Goal: Information Seeking & Learning: Understand process/instructions

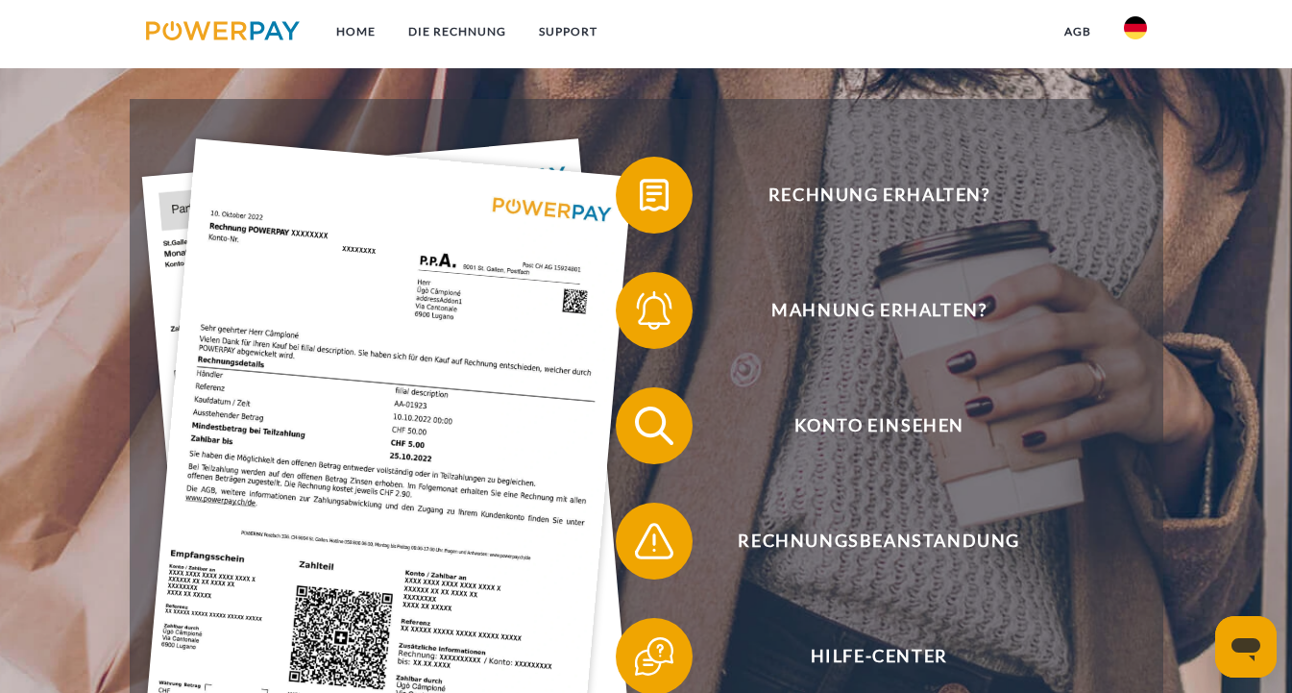
scroll to position [302, 0]
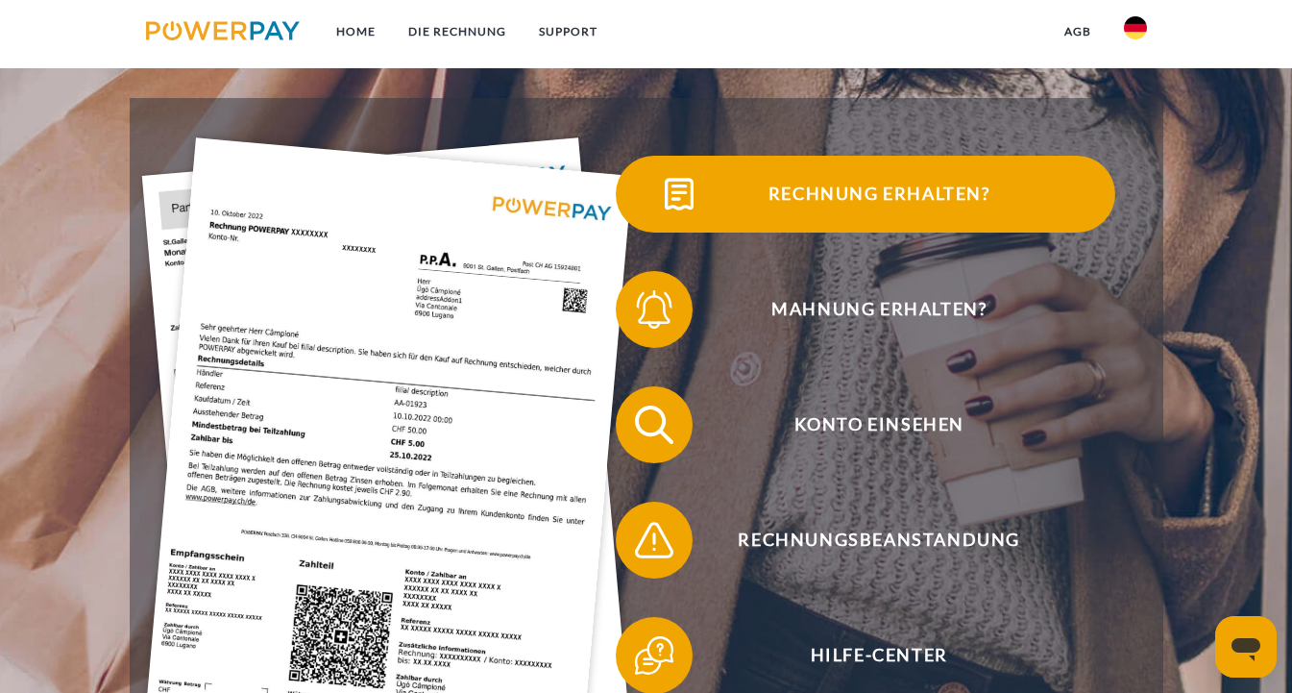
click at [799, 202] on span "Rechnung erhalten?" at bounding box center [879, 194] width 471 height 77
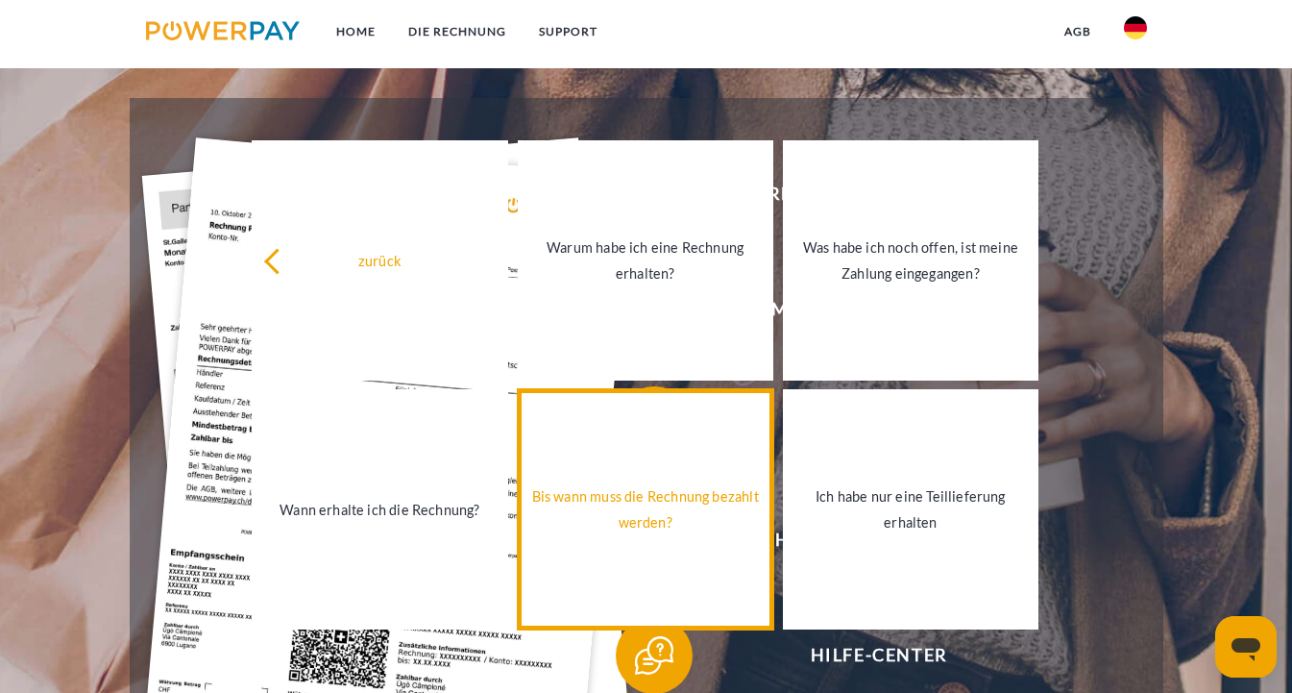
click at [739, 483] on div "Bis wann muss die Rechnung bezahlt werden?" at bounding box center [645, 509] width 232 height 52
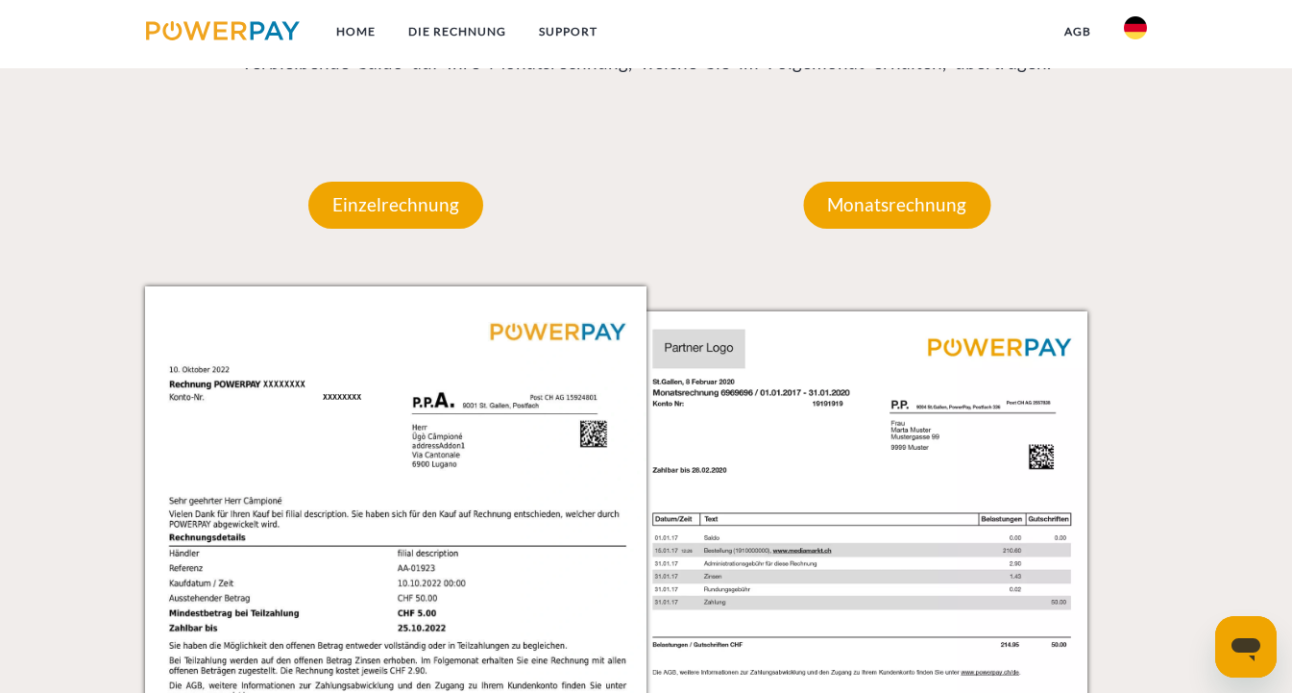
scroll to position [1569, 0]
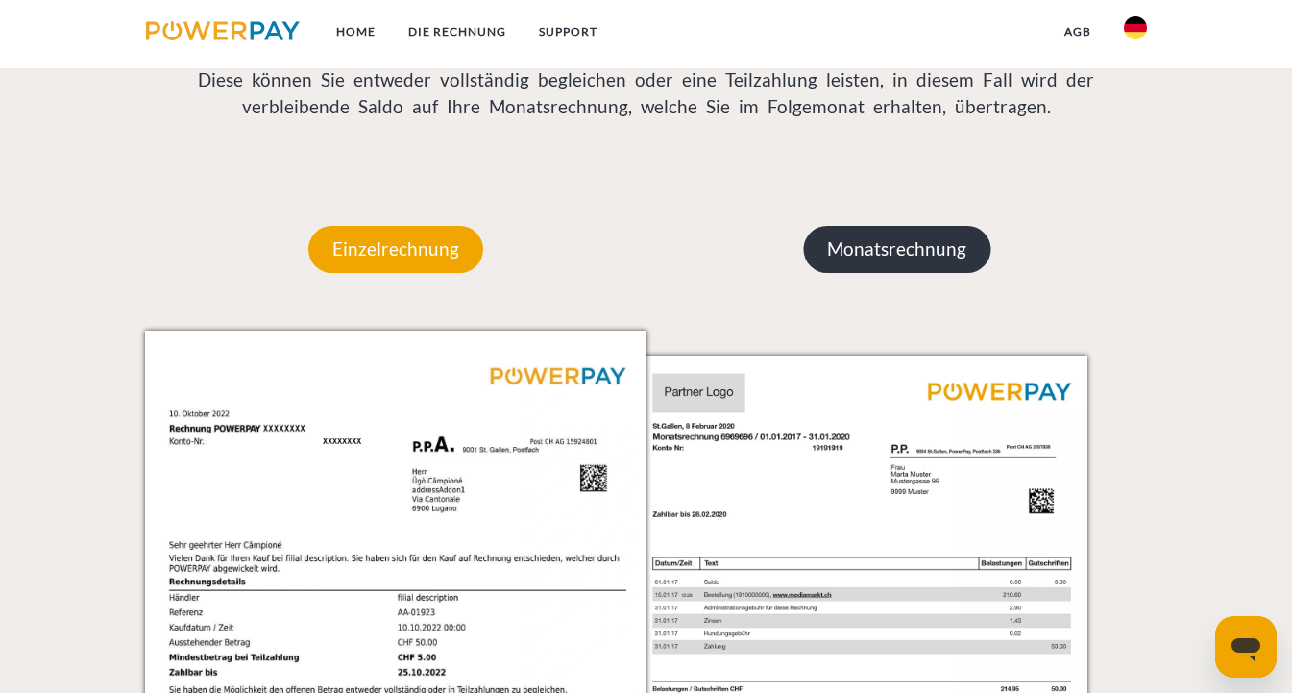
click at [867, 244] on p "Monatsrechnung" at bounding box center [896, 249] width 187 height 46
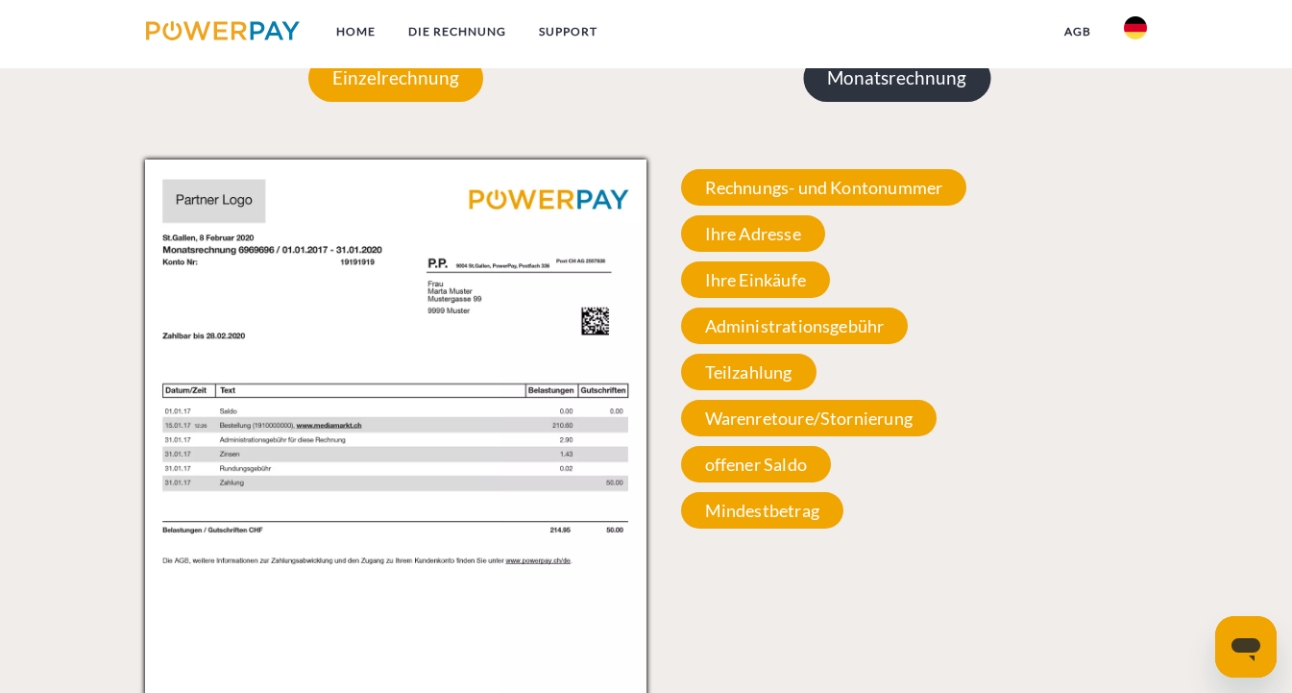
scroll to position [1742, 0]
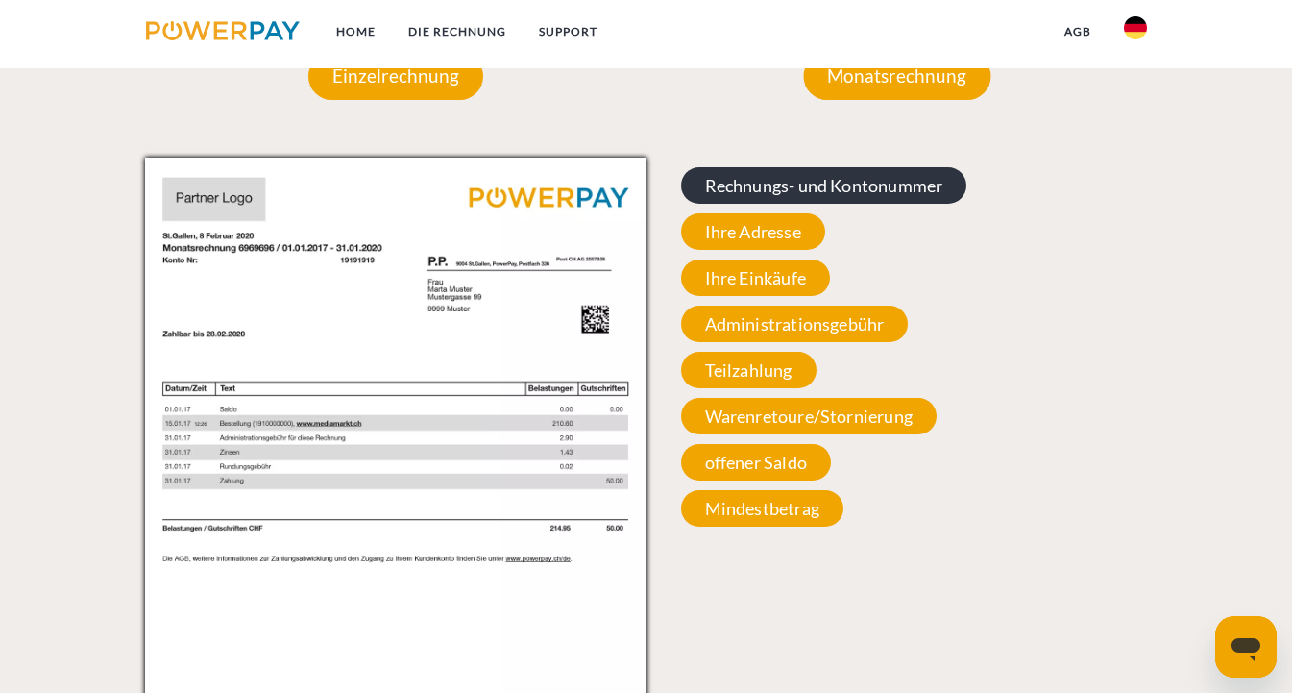
click at [864, 184] on span "Rechnungs- und Kontonummer" at bounding box center [824, 185] width 286 height 37
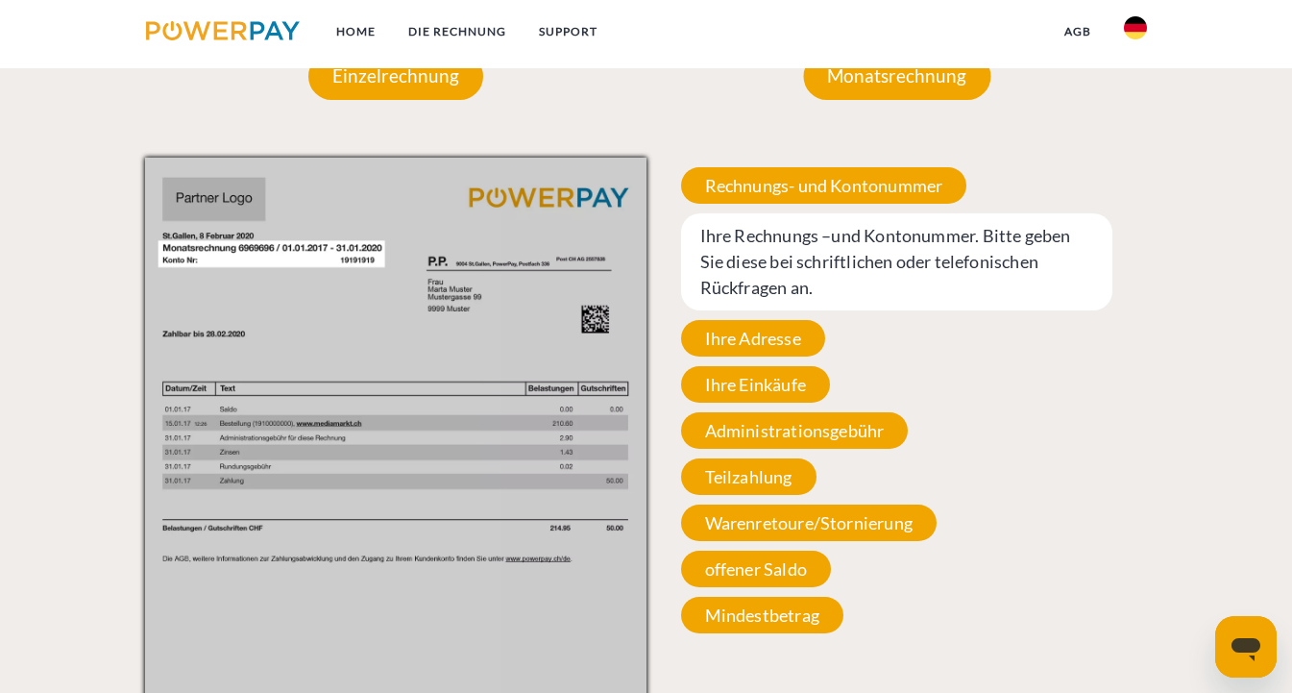
click at [853, 250] on span "Ihre Rechnungs –und Kontonummer. Bitte geben Sie diese bei schriftlichen oder t…" at bounding box center [897, 261] width 432 height 97
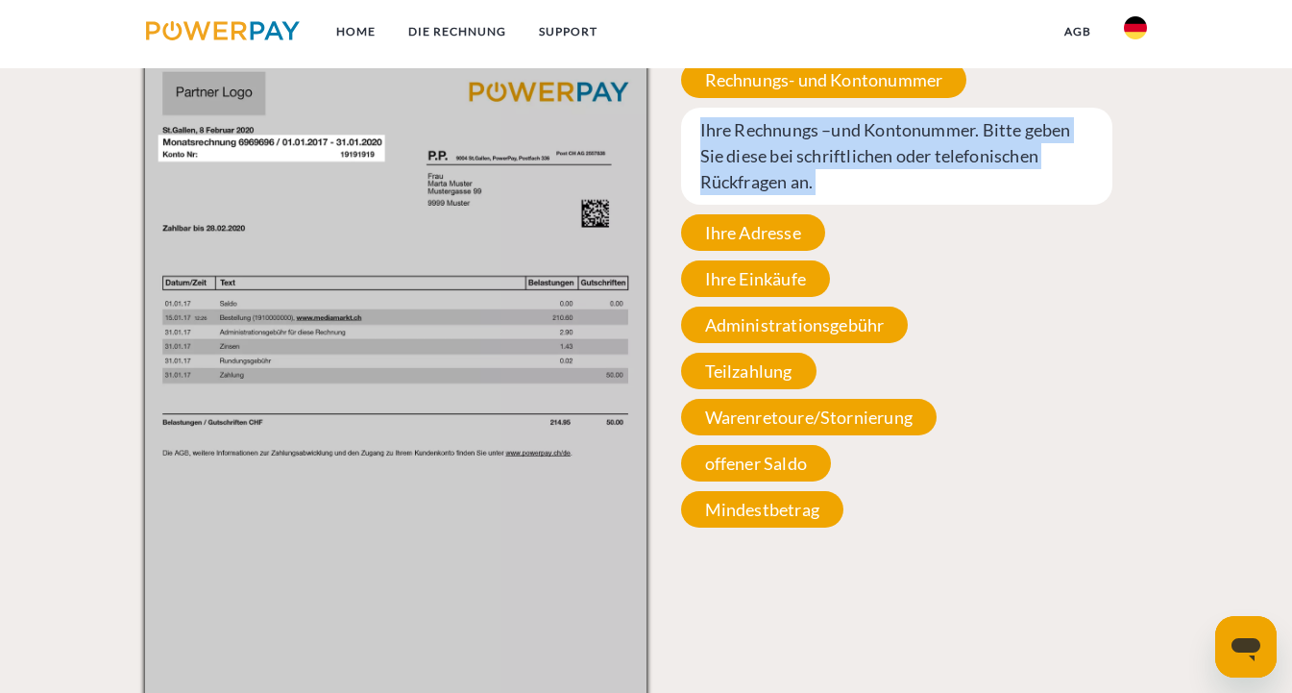
scroll to position [1848, 0]
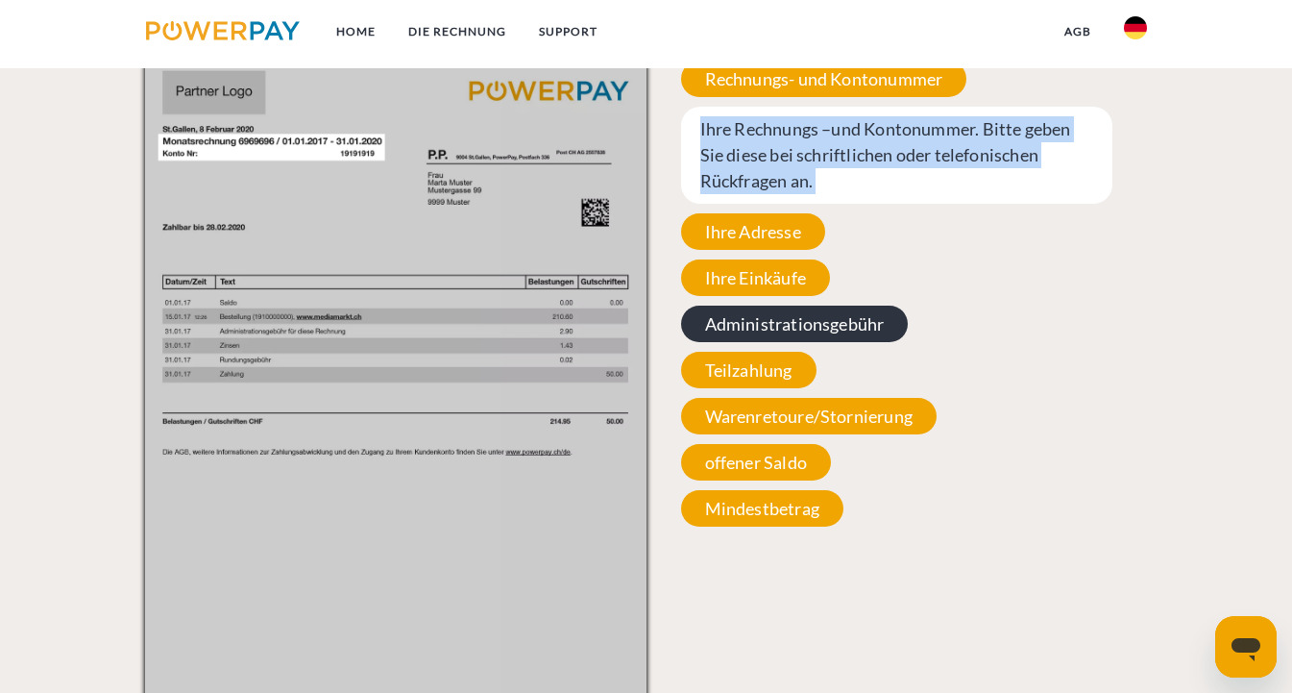
click at [794, 326] on span "Administrationsgebühr" at bounding box center [795, 323] width 228 height 37
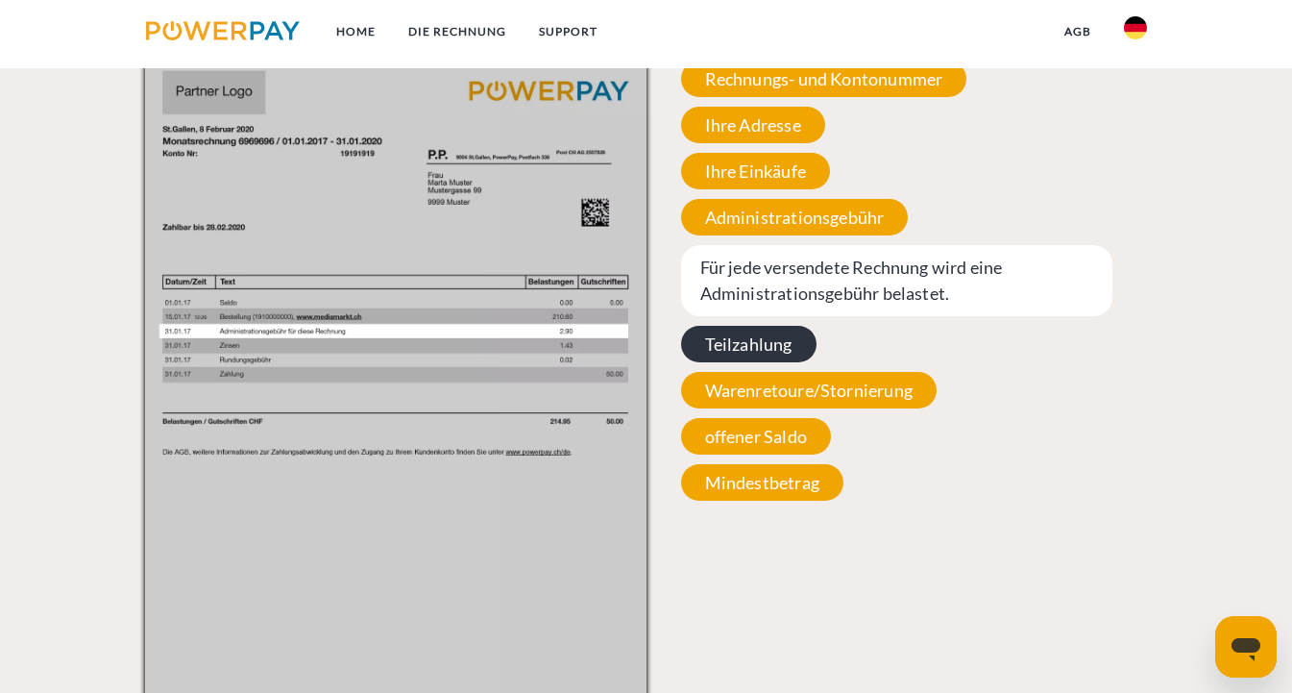
click at [769, 349] on span "Teilzahlung" at bounding box center [748, 344] width 135 height 37
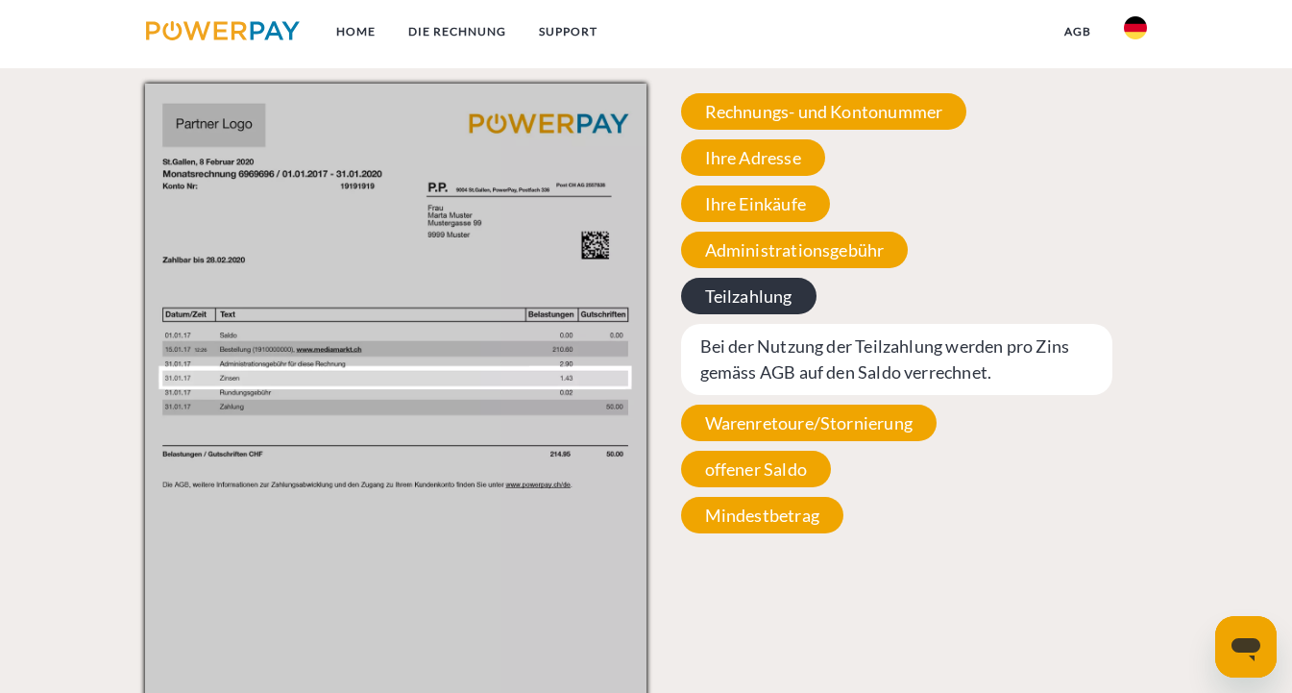
scroll to position [1814, 0]
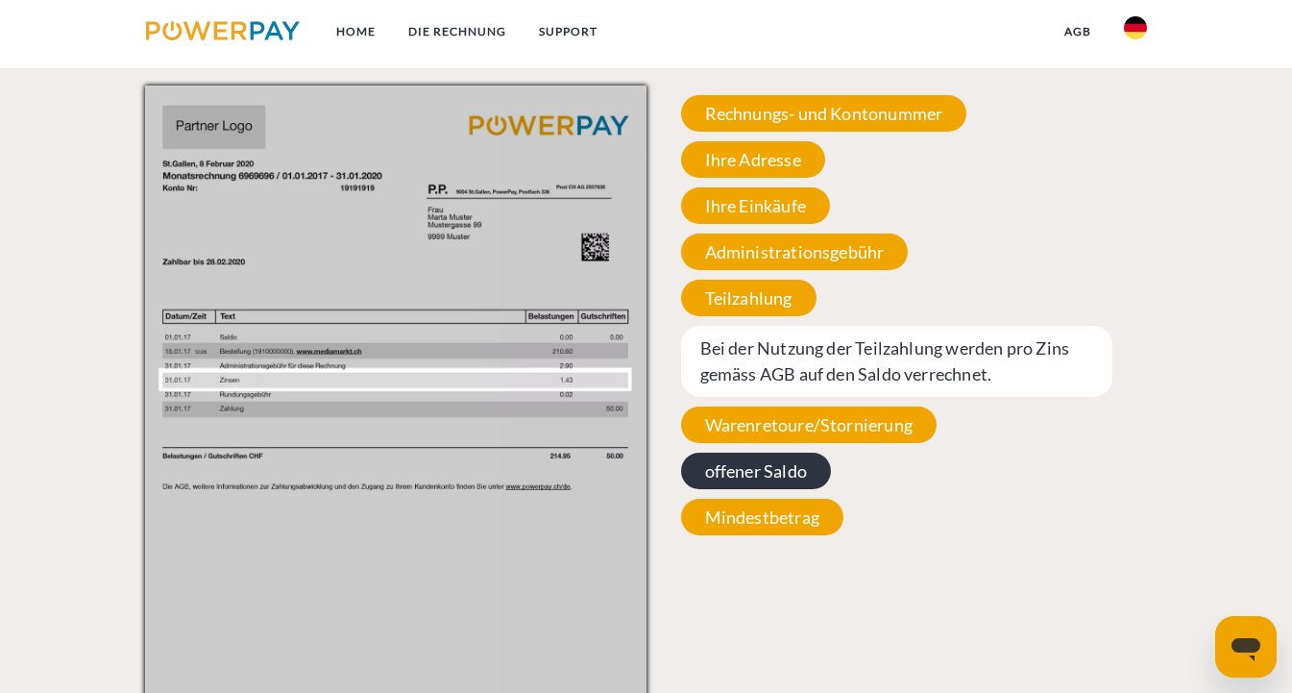
click at [743, 467] on span "offener Saldo" at bounding box center [756, 470] width 150 height 37
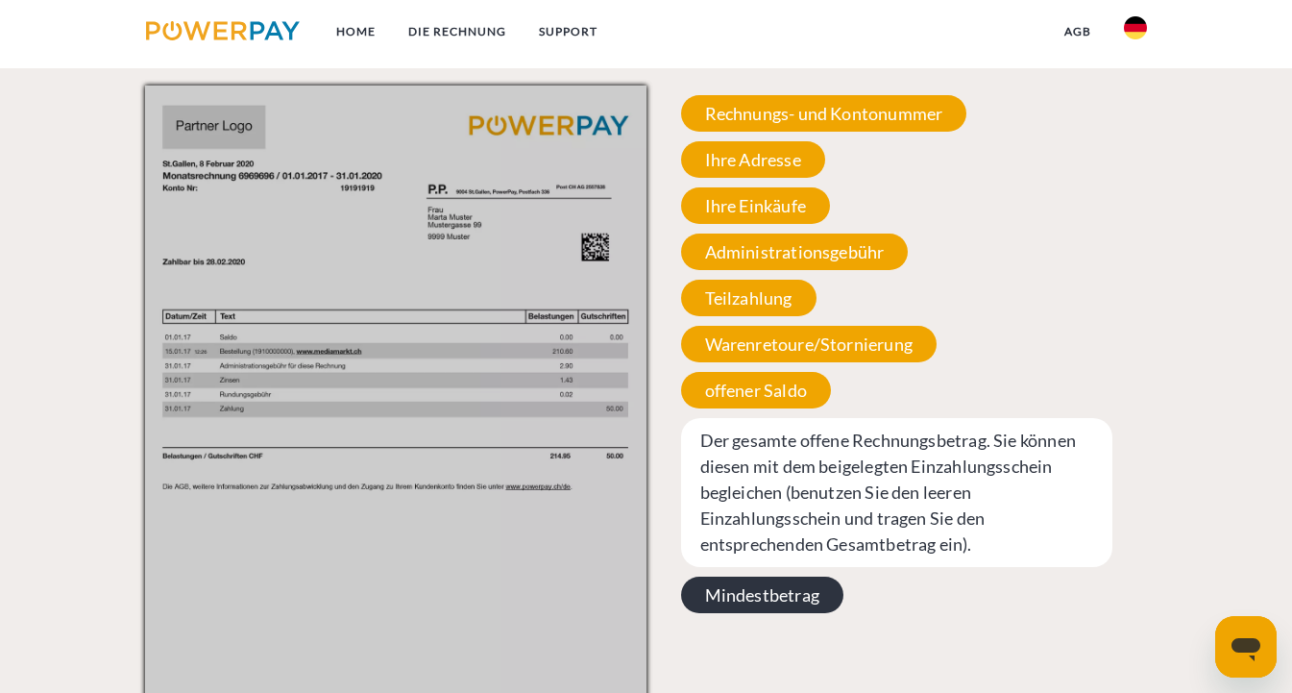
click at [737, 579] on span "Mindestbetrag" at bounding box center [762, 594] width 162 height 37
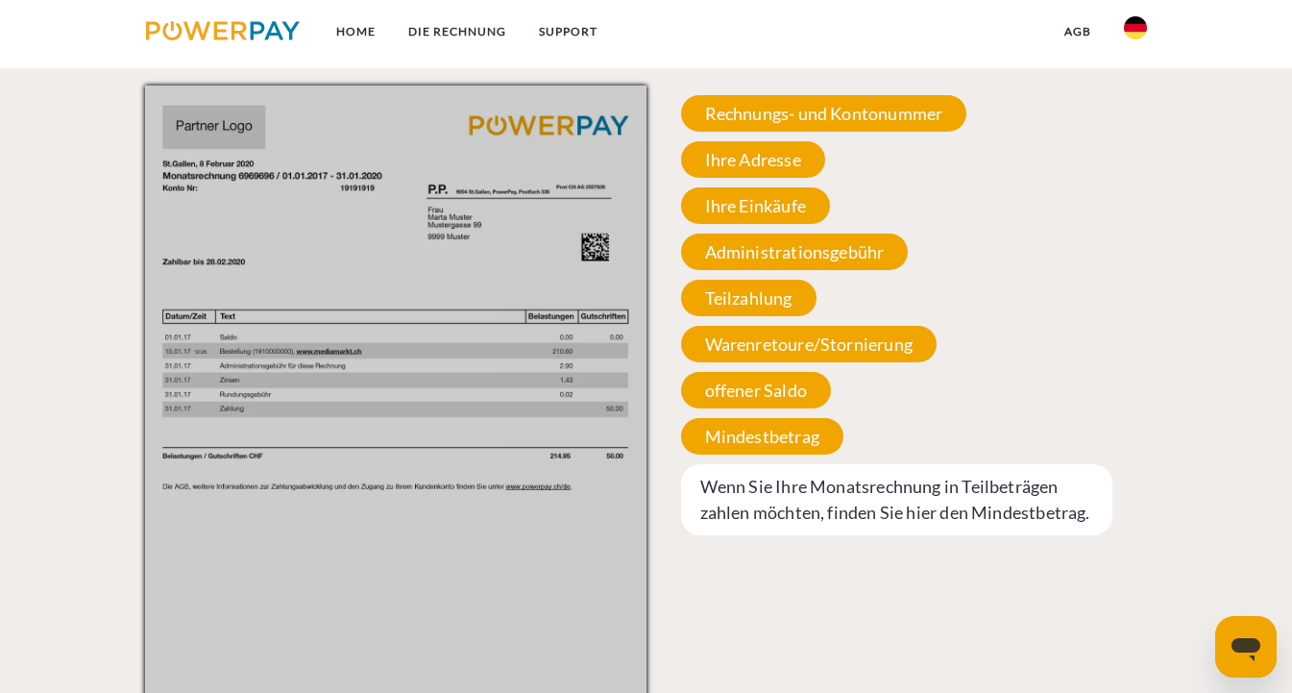
click at [756, 464] on span "Wenn Sie Ihre Monatsrechnung in Teilbeträgen zahlen möchten, finden Sie hier de…" at bounding box center [897, 499] width 432 height 71
click at [750, 482] on span "Wenn Sie Ihre Monatsrechnung in Teilbeträgen zahlen möchten, finden Sie hier de…" at bounding box center [897, 499] width 432 height 71
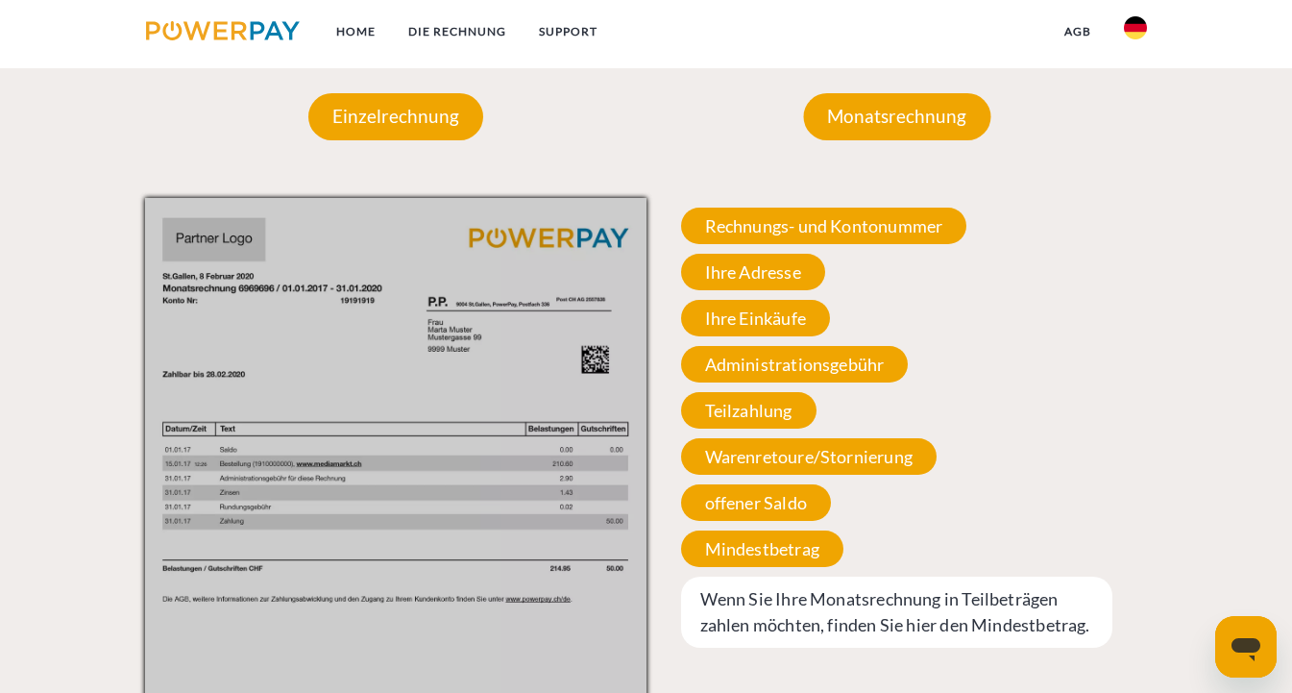
scroll to position [1630, 0]
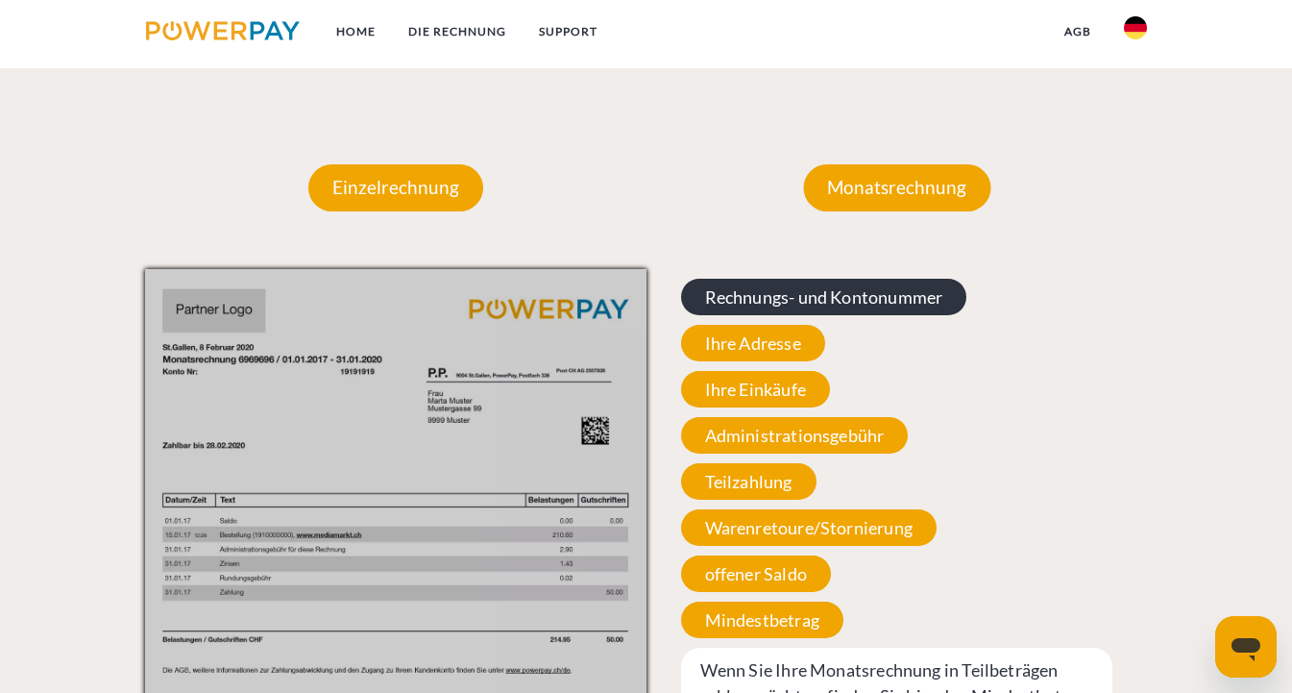
click at [775, 303] on span "Rechnungs- und Kontonummer" at bounding box center [824, 297] width 286 height 37
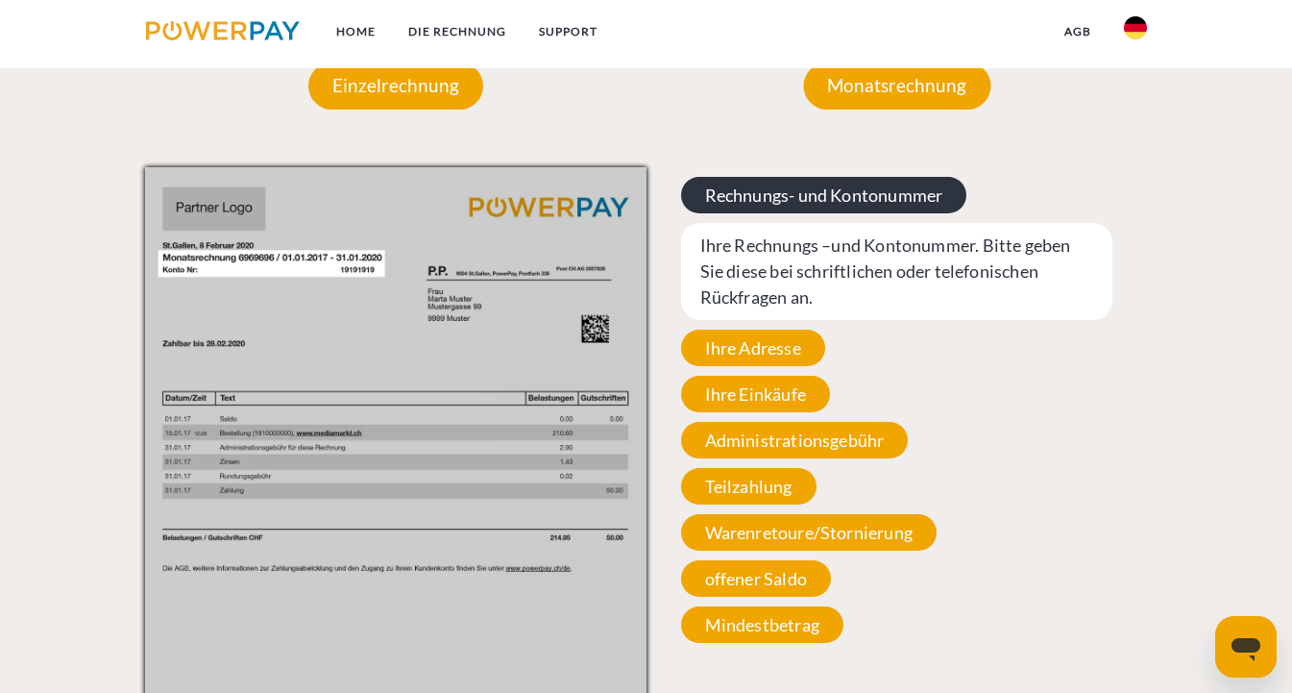
scroll to position [1747, 0]
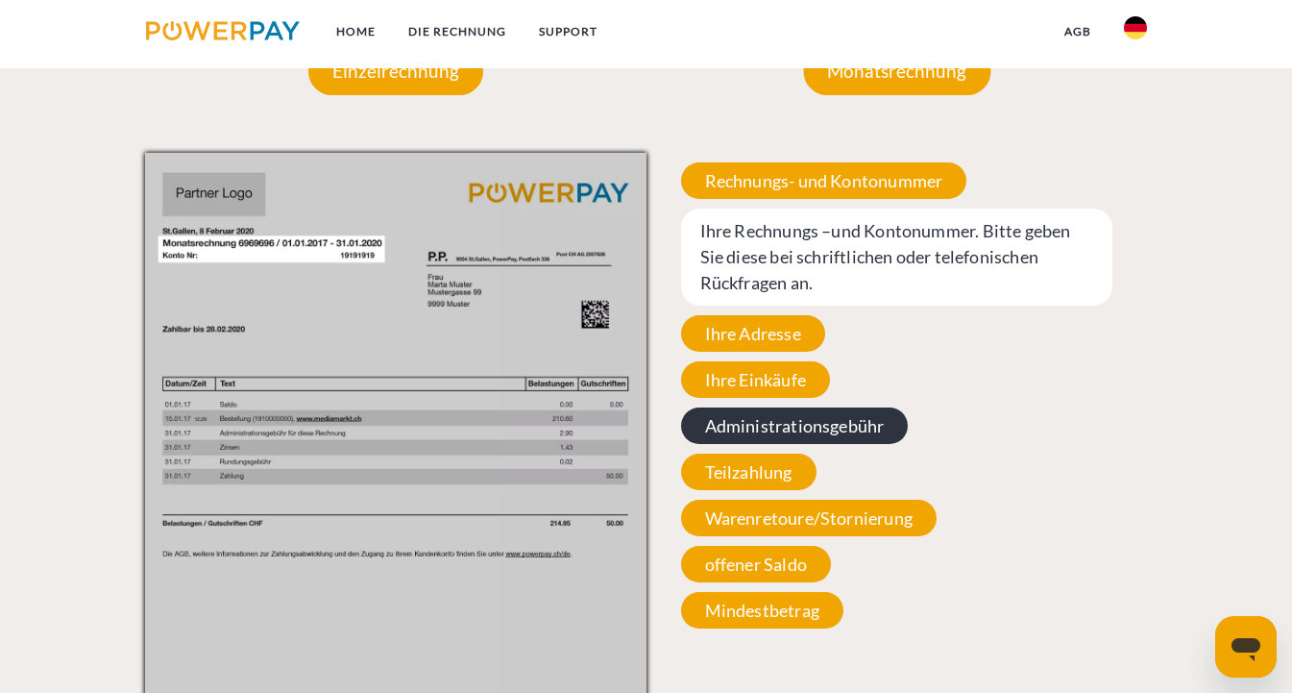
click at [746, 419] on span "Administrationsgebühr" at bounding box center [795, 425] width 228 height 37
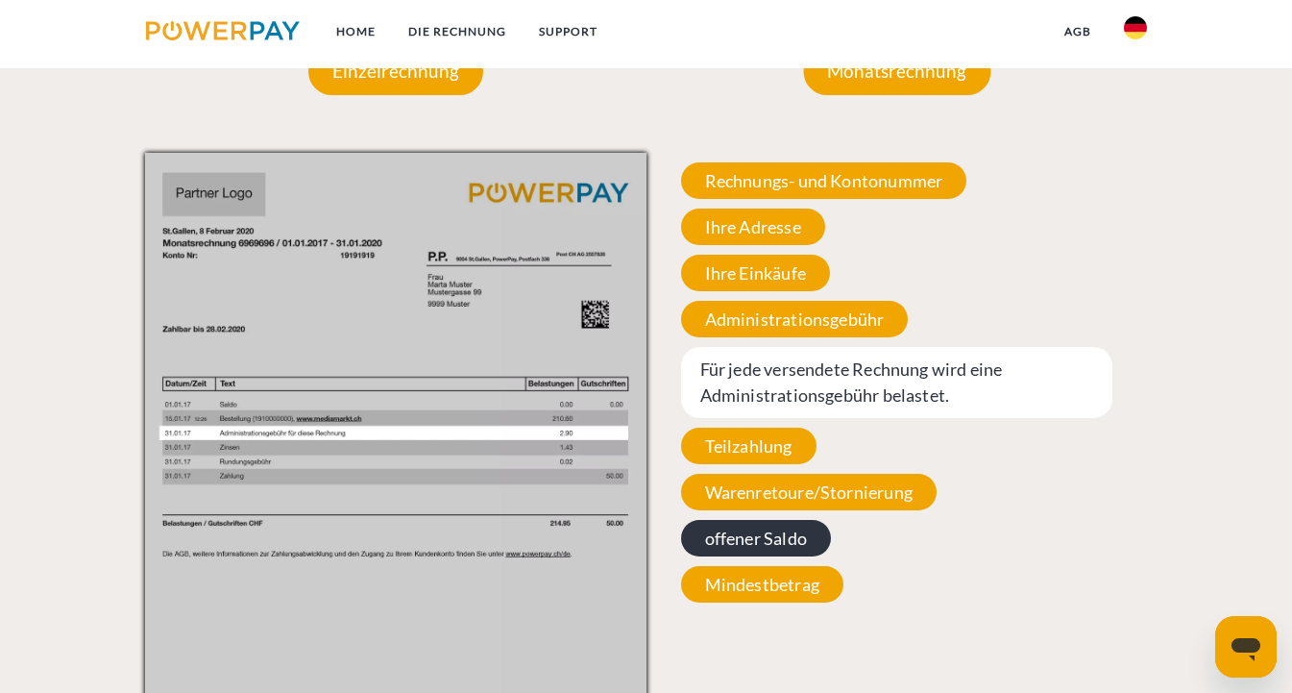
click at [730, 548] on span "offener Saldo" at bounding box center [756, 538] width 150 height 37
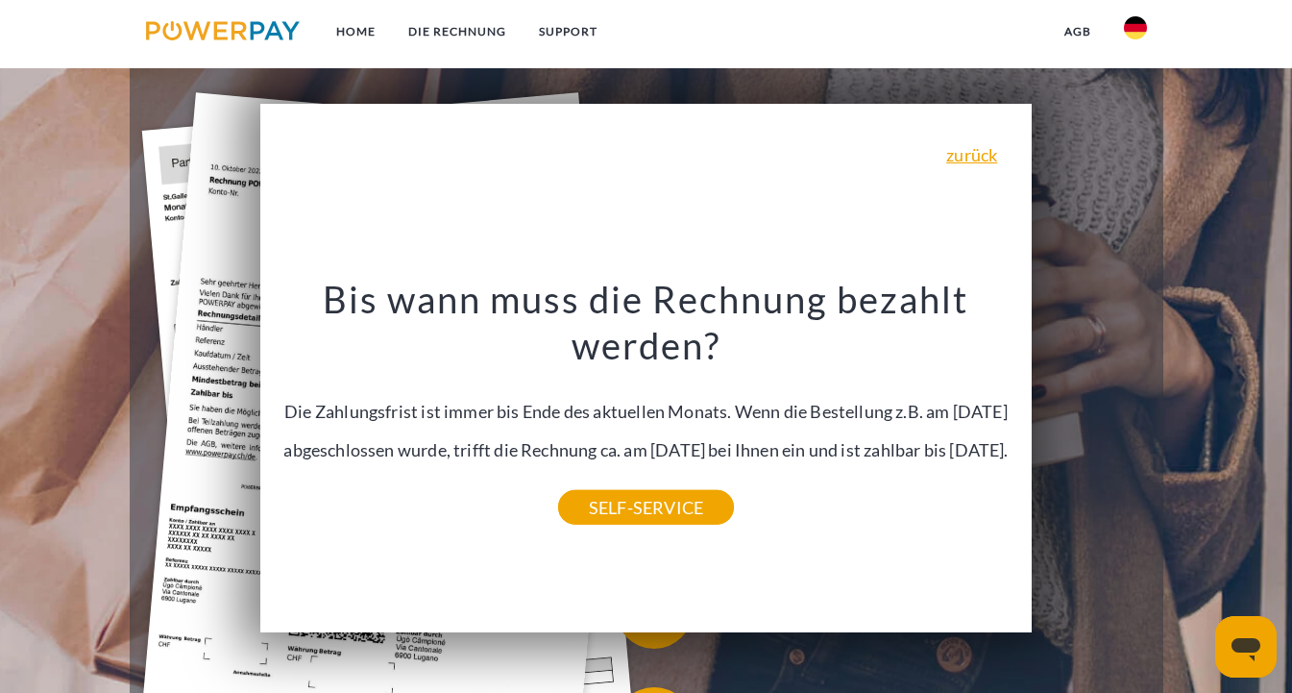
scroll to position [344, 0]
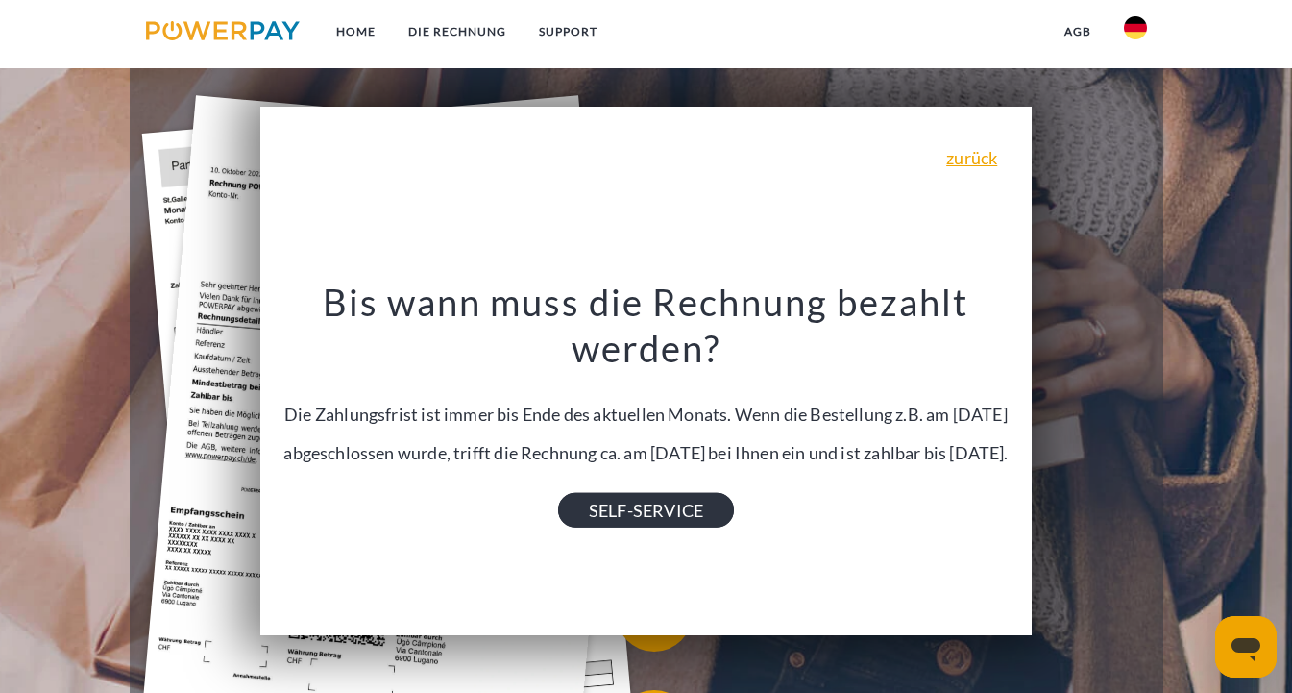
click at [699, 527] on link "SELF-SERVICE" at bounding box center [646, 510] width 176 height 35
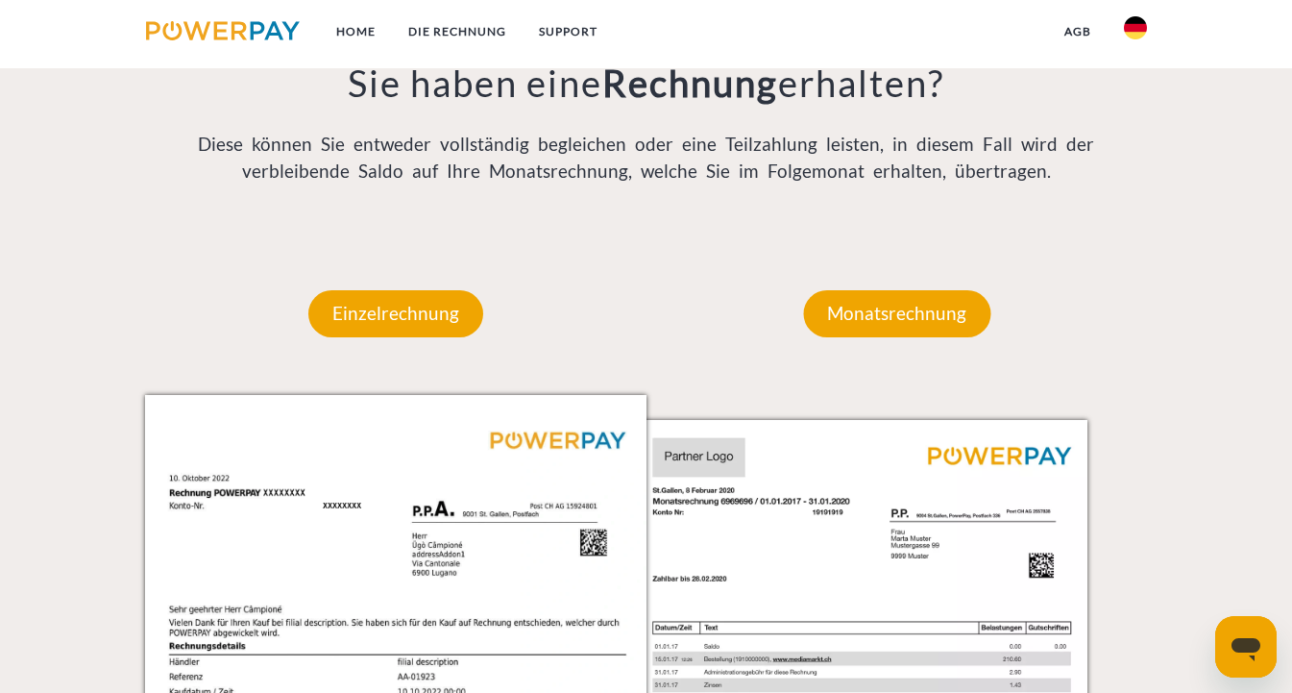
scroll to position [1583, 0]
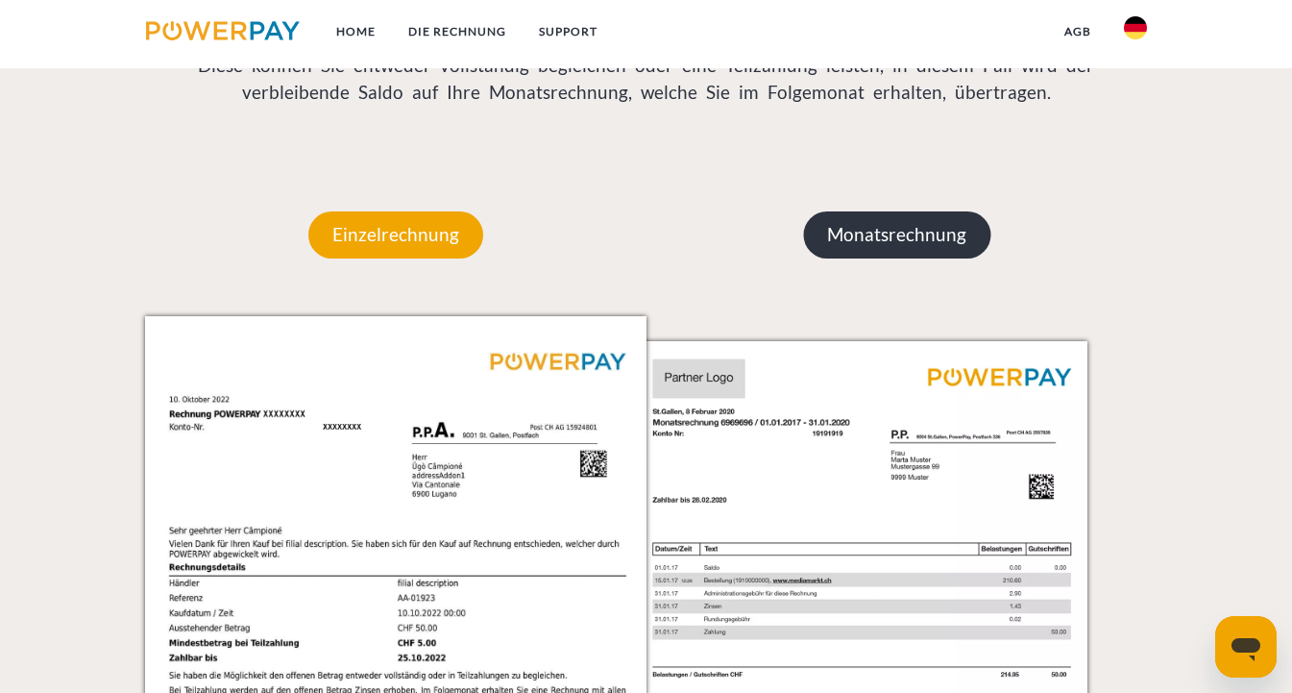
click at [895, 240] on p "Monatsrechnung" at bounding box center [896, 234] width 187 height 46
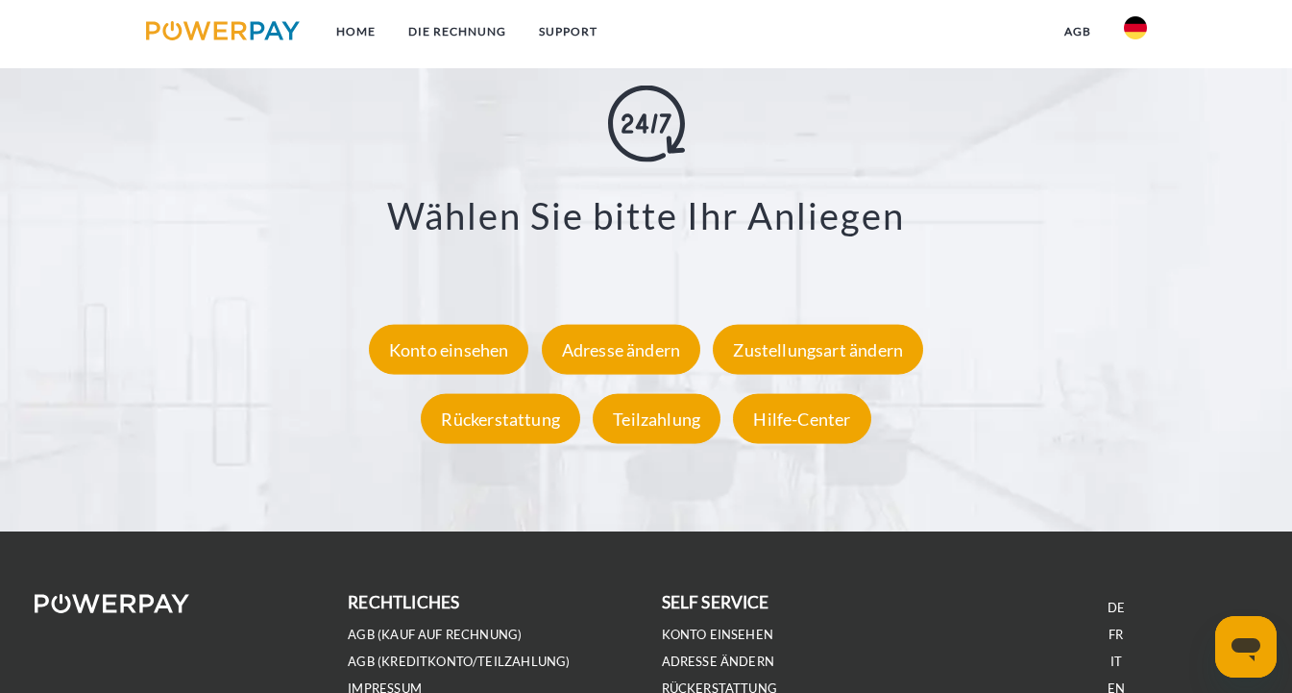
scroll to position [3339, 0]
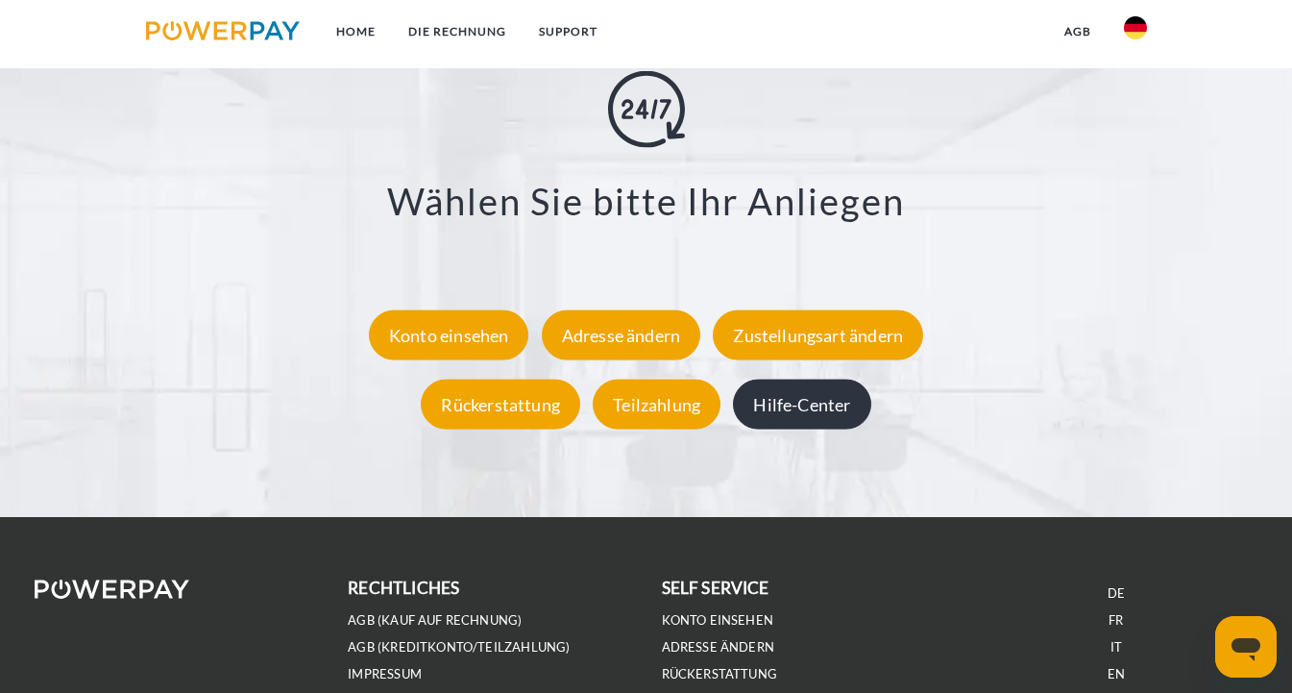
click at [787, 397] on div "Hilfe-Center" at bounding box center [801, 404] width 137 height 50
